Goal: Use online tool/utility: Utilize a website feature to perform a specific function

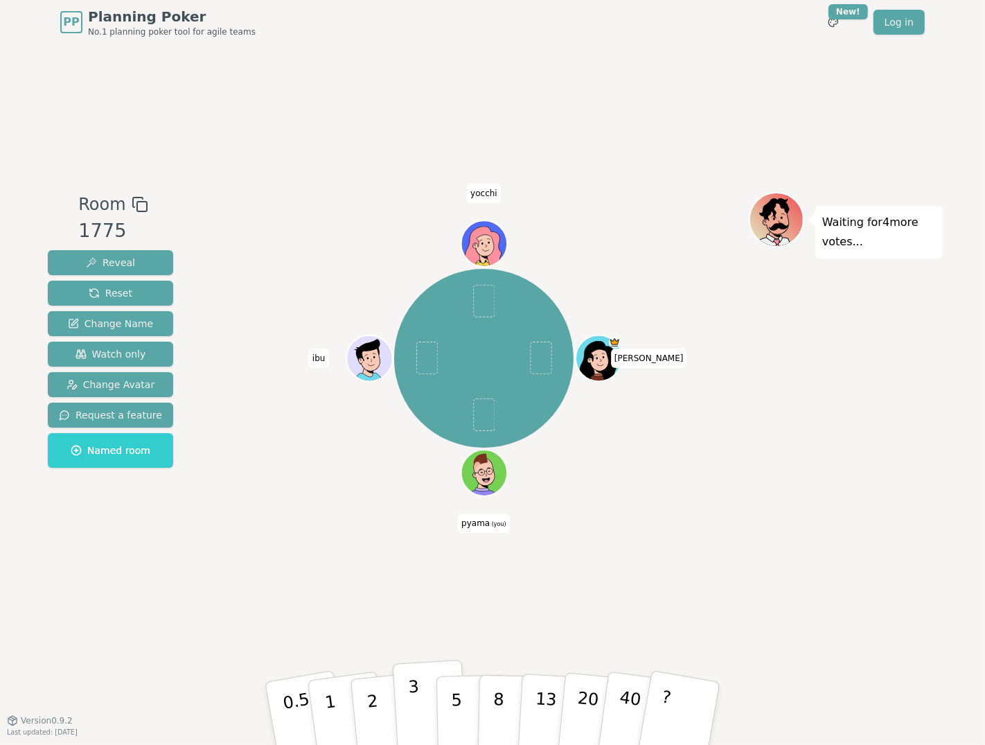
click at [414, 700] on p "3" at bounding box center [415, 715] width 15 height 76
click at [327, 700] on p "1" at bounding box center [332, 716] width 21 height 76
click at [282, 595] on div "Room 1775 Reveal Reset Change Name Watch only Change Avatar Request a feature N…" at bounding box center [492, 381] width 901 height 675
click at [372, 697] on p "2" at bounding box center [374, 716] width 18 height 76
click at [335, 718] on button "1" at bounding box center [347, 713] width 82 height 112
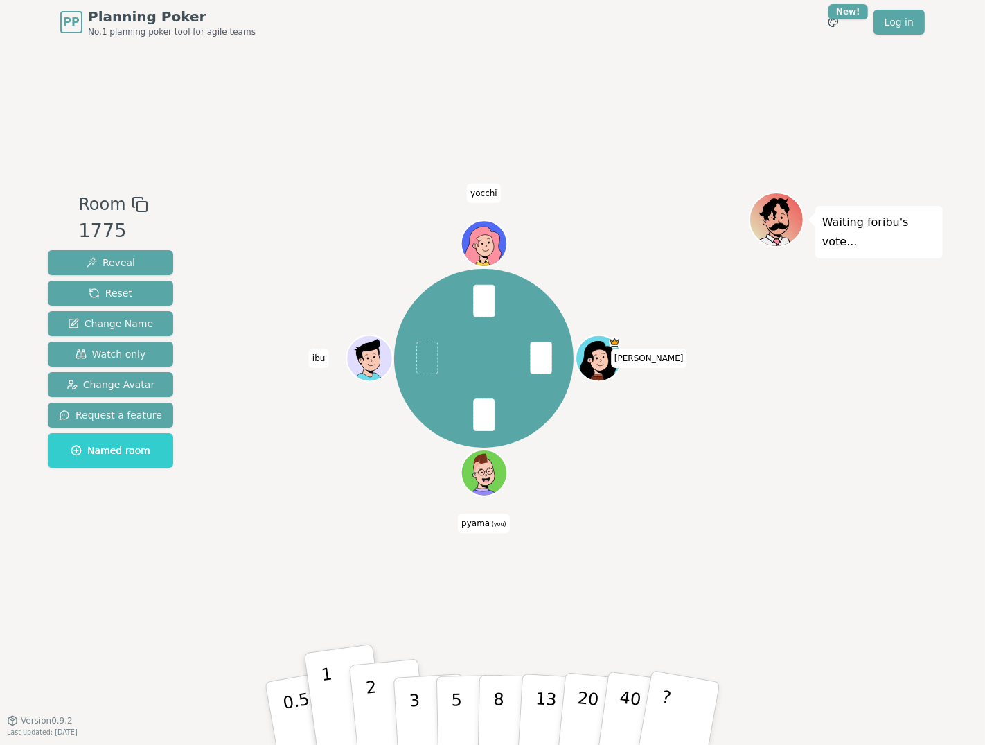
click at [374, 693] on p "2" at bounding box center [374, 716] width 18 height 76
click at [454, 693] on p "5" at bounding box center [457, 713] width 12 height 75
click at [496, 697] on p "8" at bounding box center [499, 712] width 12 height 75
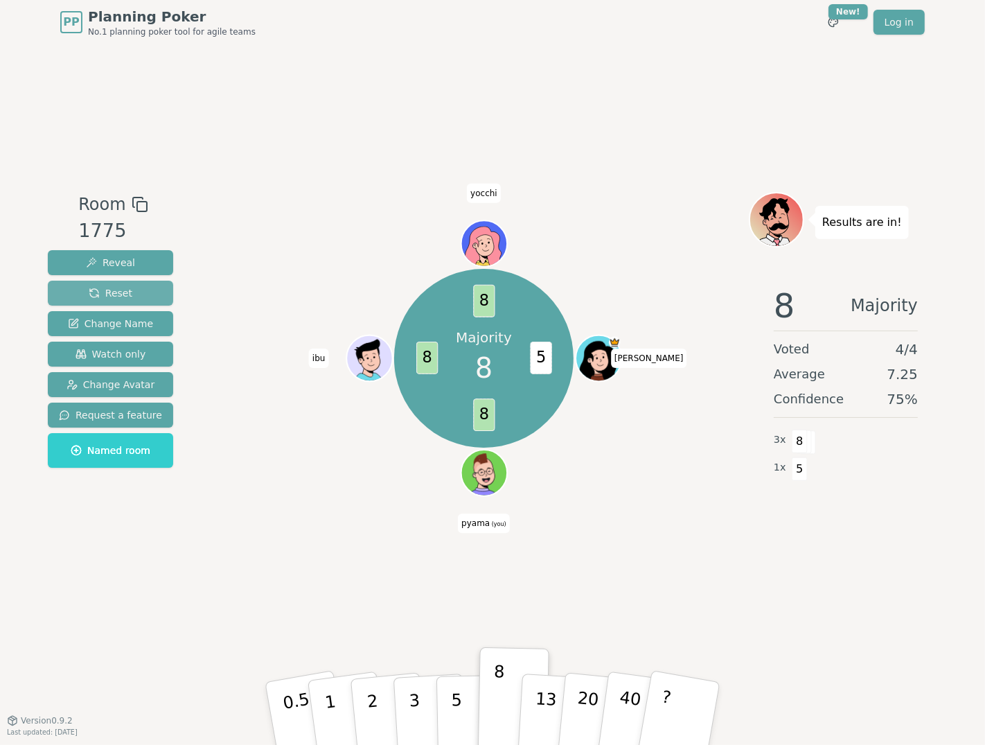
click at [96, 297] on span "Reset" at bounding box center [111, 293] width 44 height 14
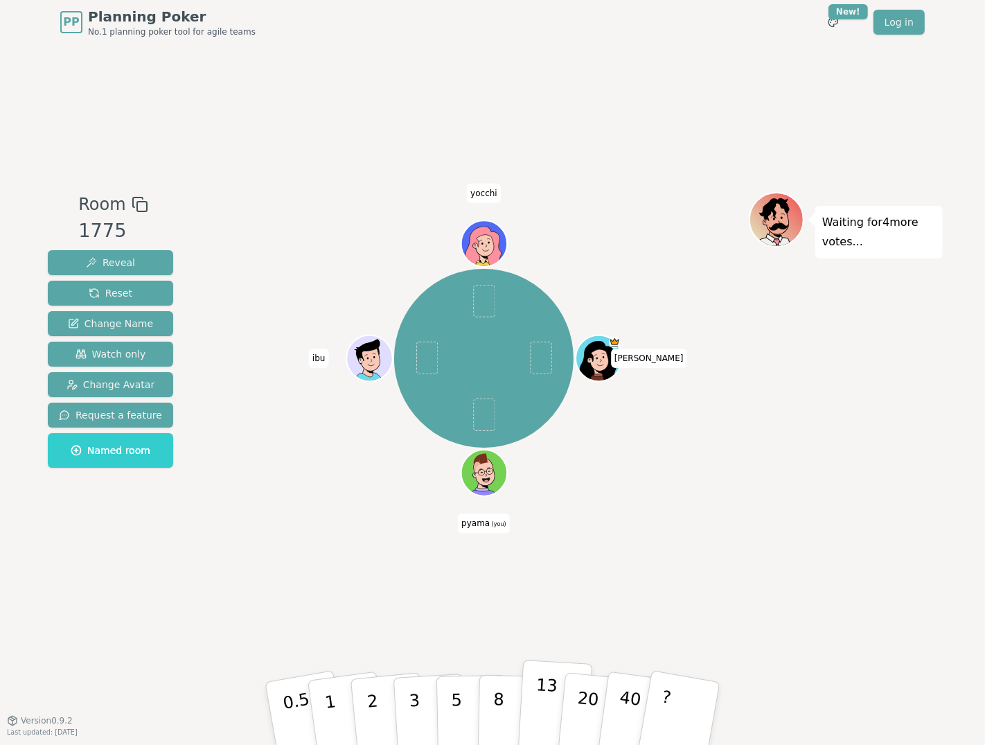
click at [531, 700] on button "13" at bounding box center [555, 714] width 76 height 108
click at [506, 702] on button "8" at bounding box center [513, 713] width 71 height 105
click at [531, 700] on button "13" at bounding box center [555, 714] width 76 height 108
click at [499, 691] on p "8" at bounding box center [499, 712] width 12 height 75
click at [531, 703] on button "13" at bounding box center [555, 714] width 76 height 108
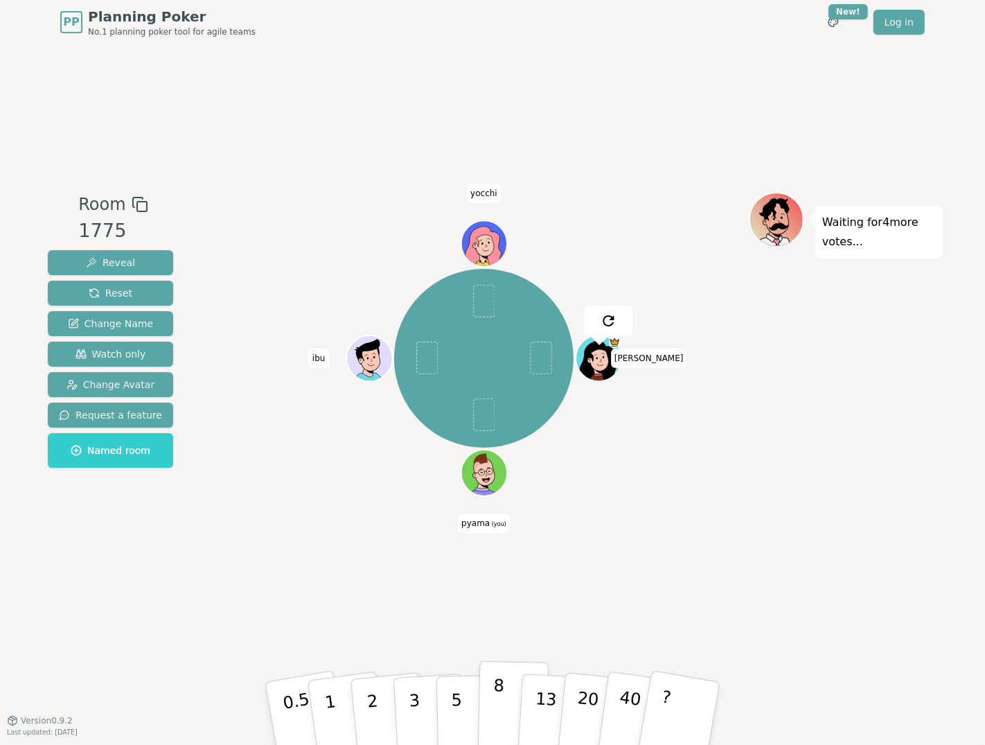
click at [499, 712] on p "8" at bounding box center [499, 712] width 12 height 75
click at [460, 707] on p "5" at bounding box center [457, 713] width 12 height 75
click at [441, 594] on div "Room 1775 Reveal Reset Change Name Watch only Change Avatar Request a feature N…" at bounding box center [492, 381] width 901 height 675
click at [346, 707] on button "1" at bounding box center [347, 713] width 82 height 112
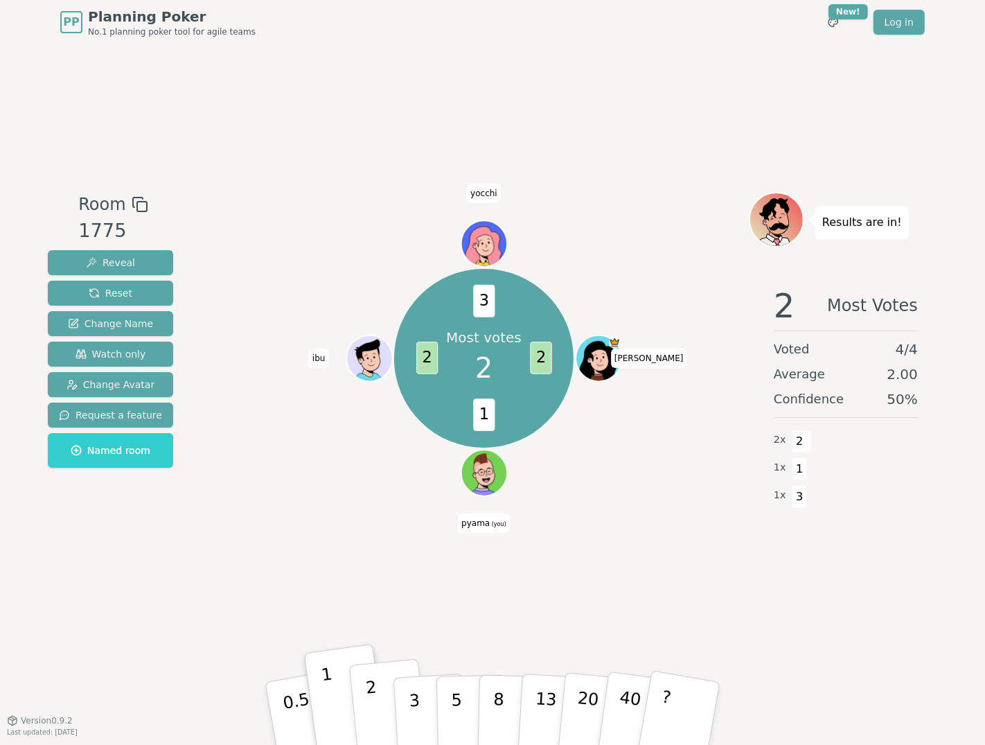
click at [372, 693] on p "2" at bounding box center [374, 716] width 18 height 76
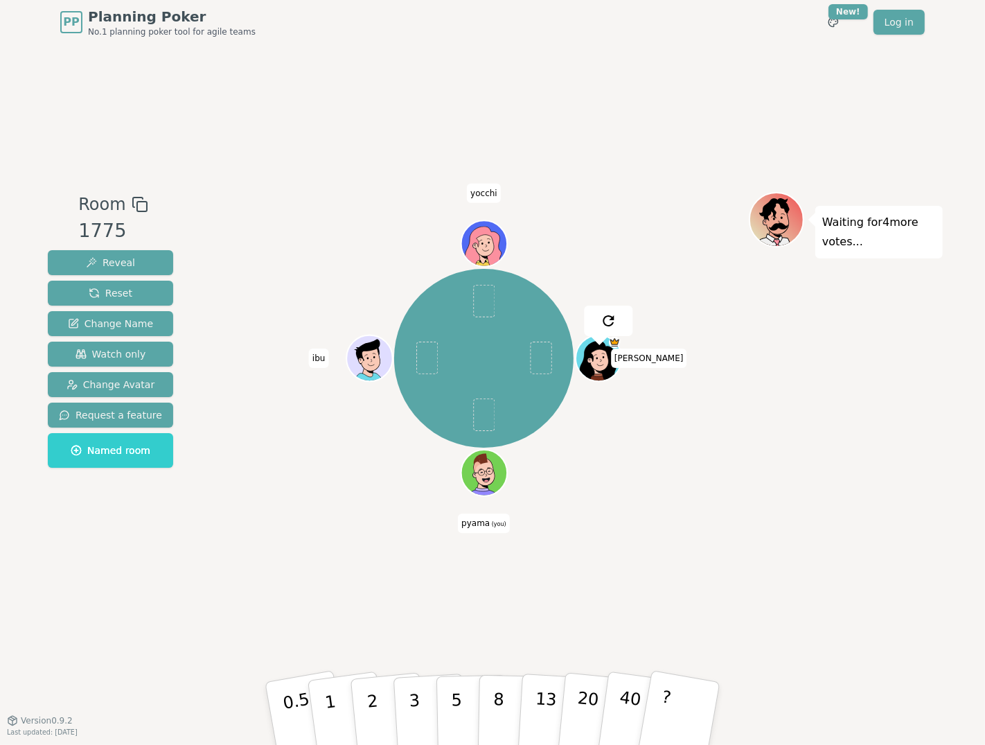
click at [366, 630] on div "Room 1775 Reveal Reset Change Name Watch only Change Avatar Request a feature N…" at bounding box center [492, 381] width 901 height 675
click at [339, 693] on button "1" at bounding box center [347, 713] width 82 height 112
click at [371, 693] on p "2" at bounding box center [374, 716] width 18 height 76
click at [369, 682] on p "2" at bounding box center [374, 716] width 18 height 76
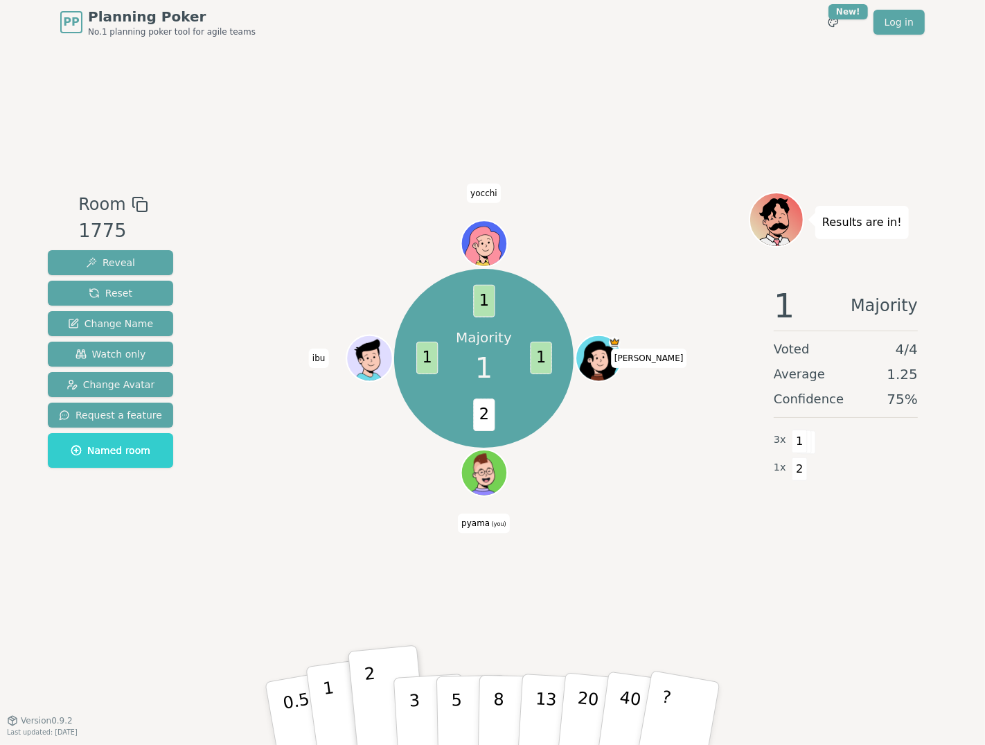
click at [335, 710] on button "1" at bounding box center [347, 713] width 82 height 112
